Goal: Go to known website: Access a specific website the user already knows

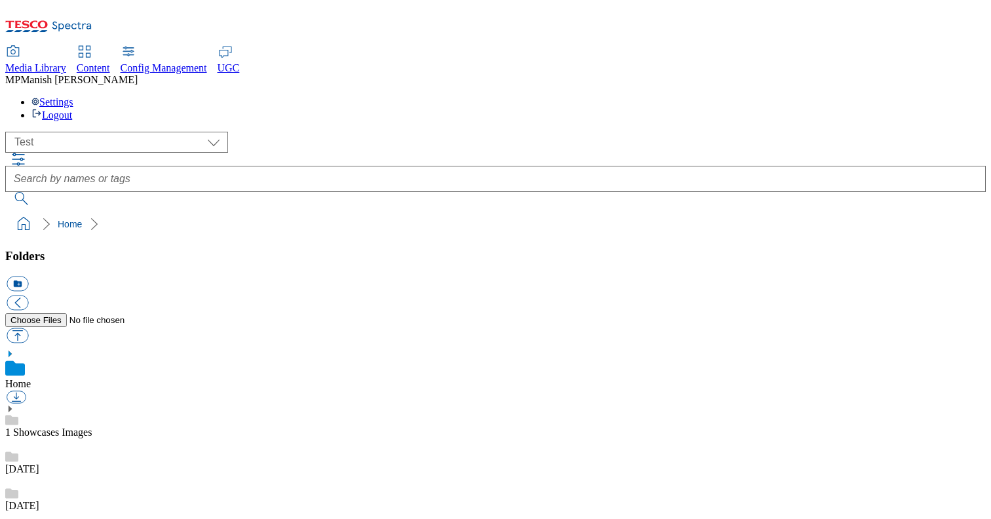
select select "flare-test"
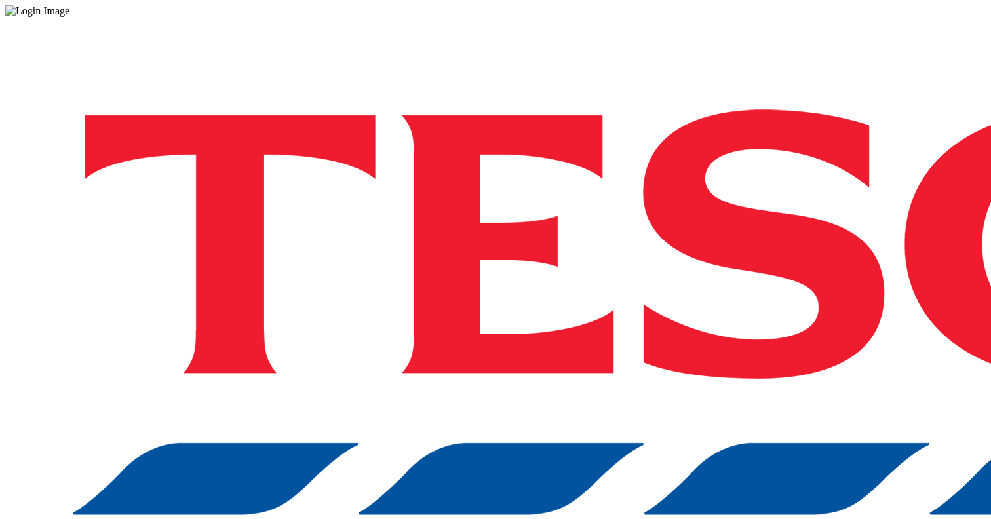
click at [788, 323] on div "Log in to the Spectra’s dashboard using Tesco’s credentials. If you don’t have …" at bounding box center [495, 343] width 981 height 652
